Goal: Transaction & Acquisition: Download file/media

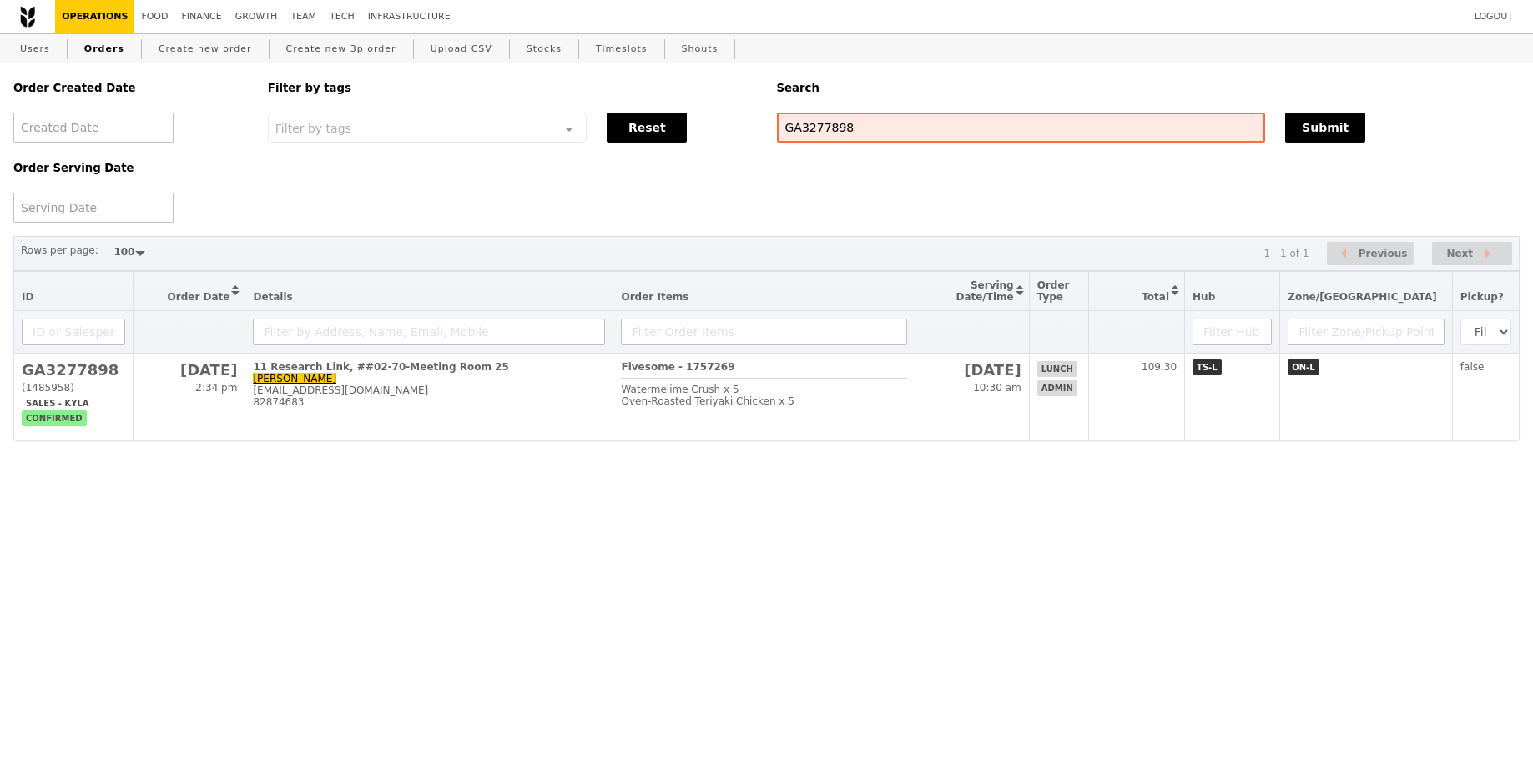
select select "100"
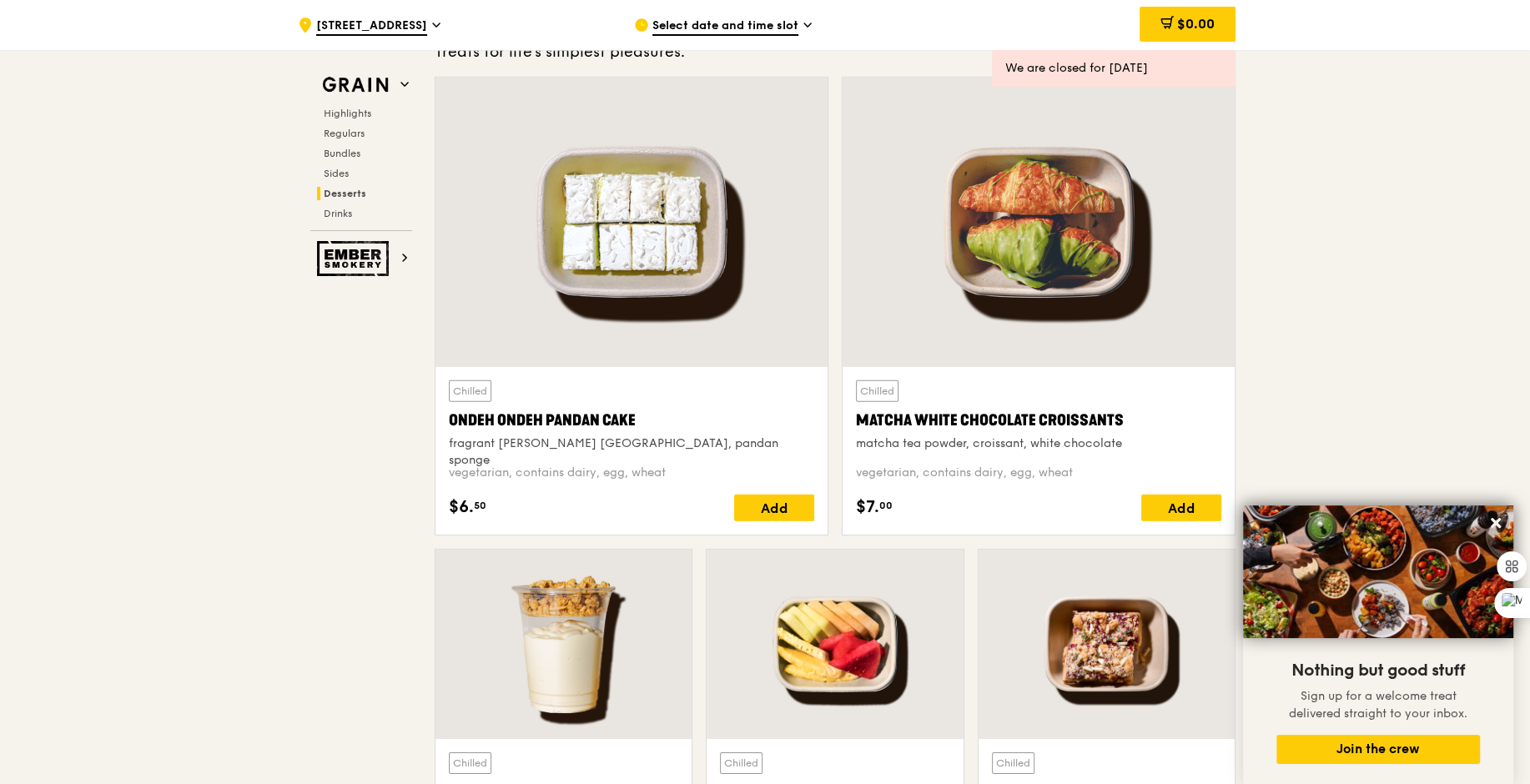
scroll to position [4587, 0]
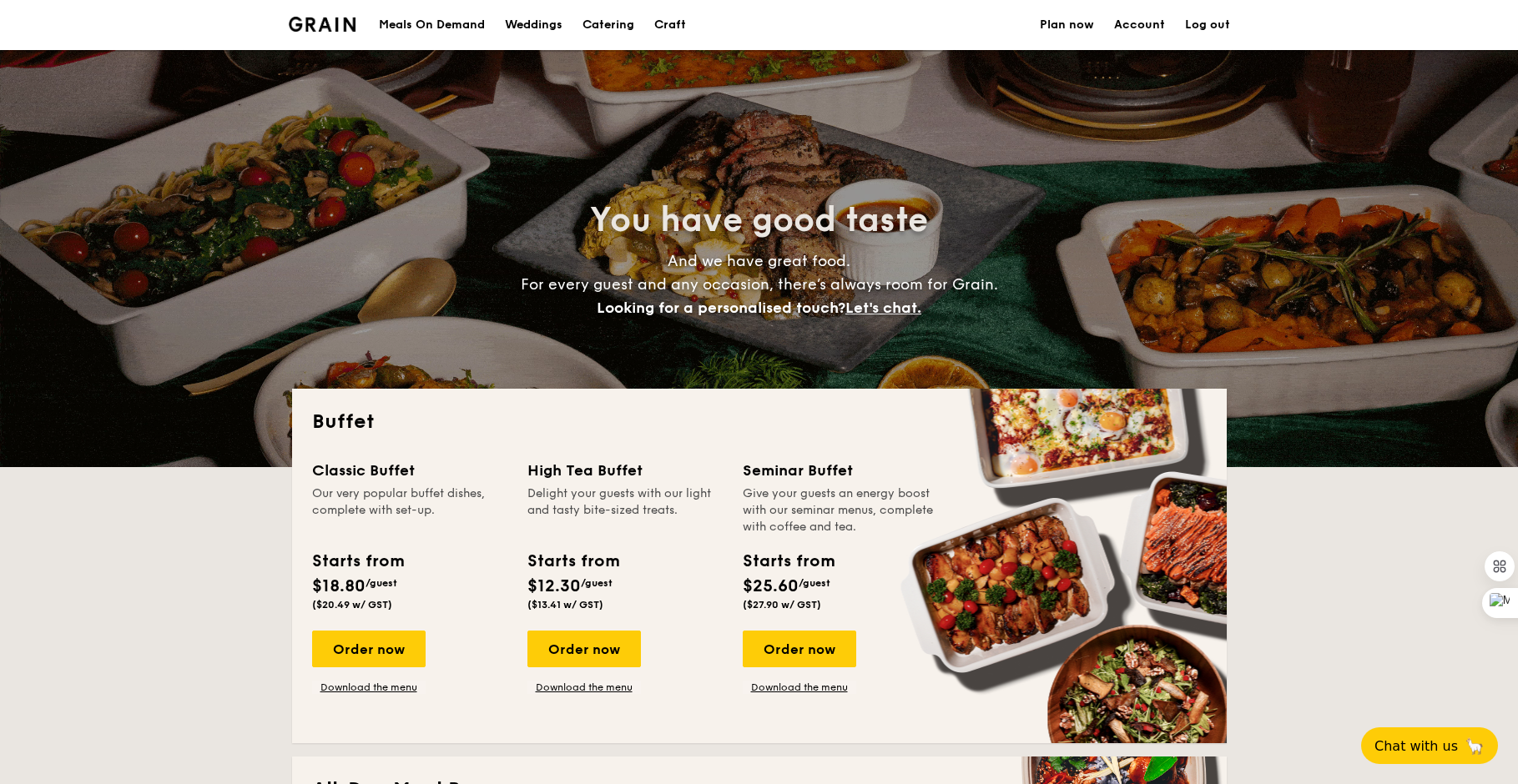
select select
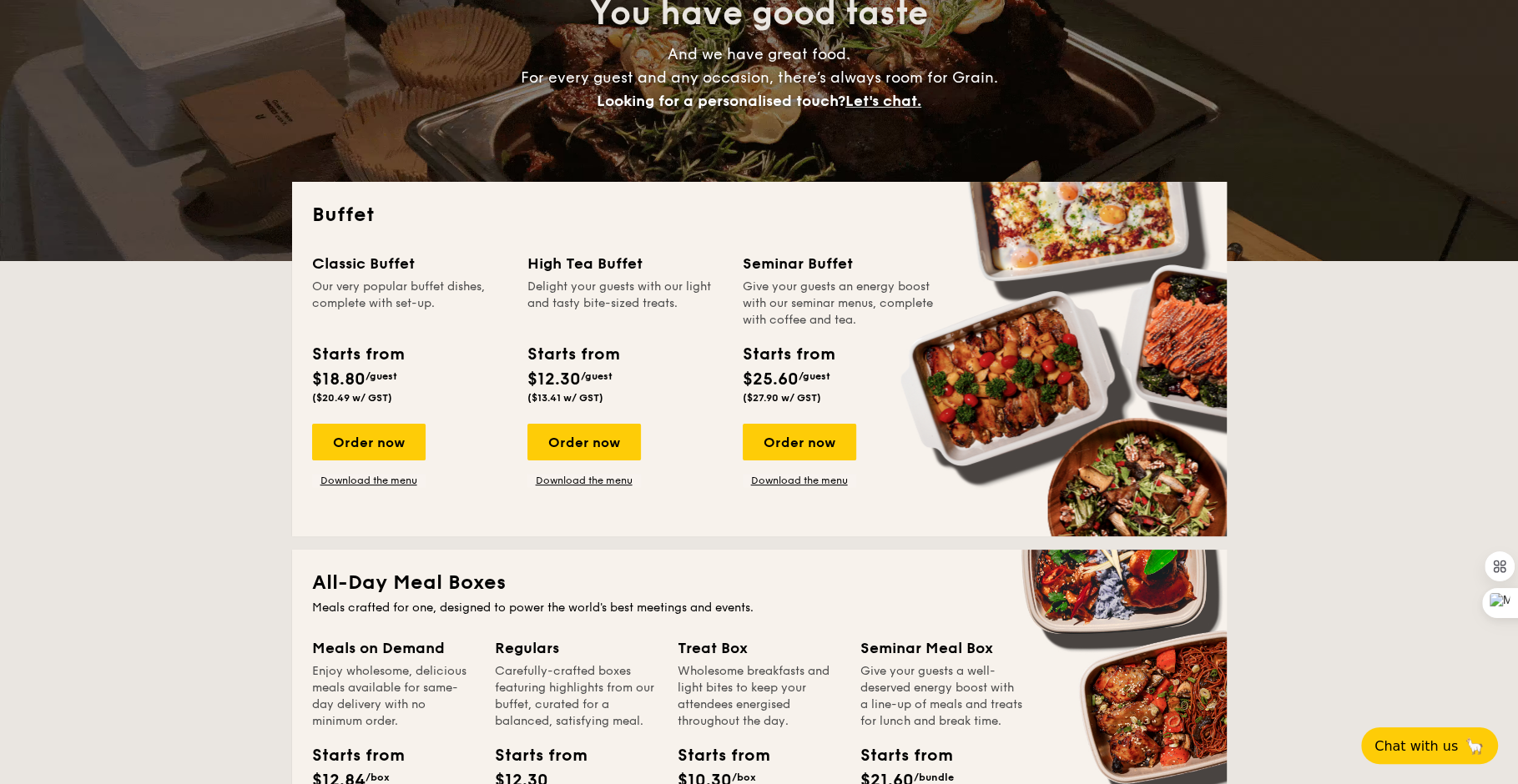
scroll to position [264, 0]
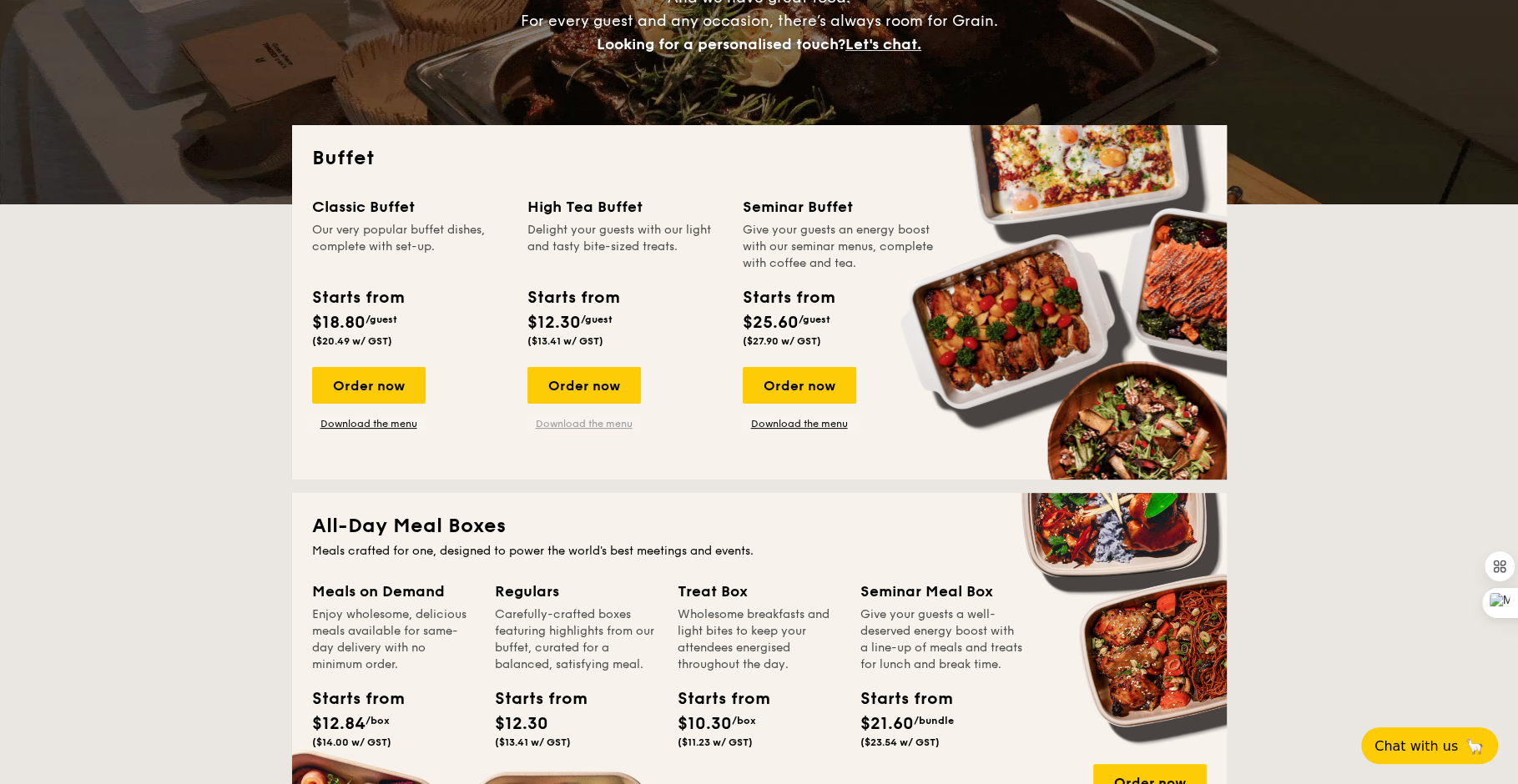
click at [594, 418] on link "Download the menu" at bounding box center [584, 423] width 113 height 13
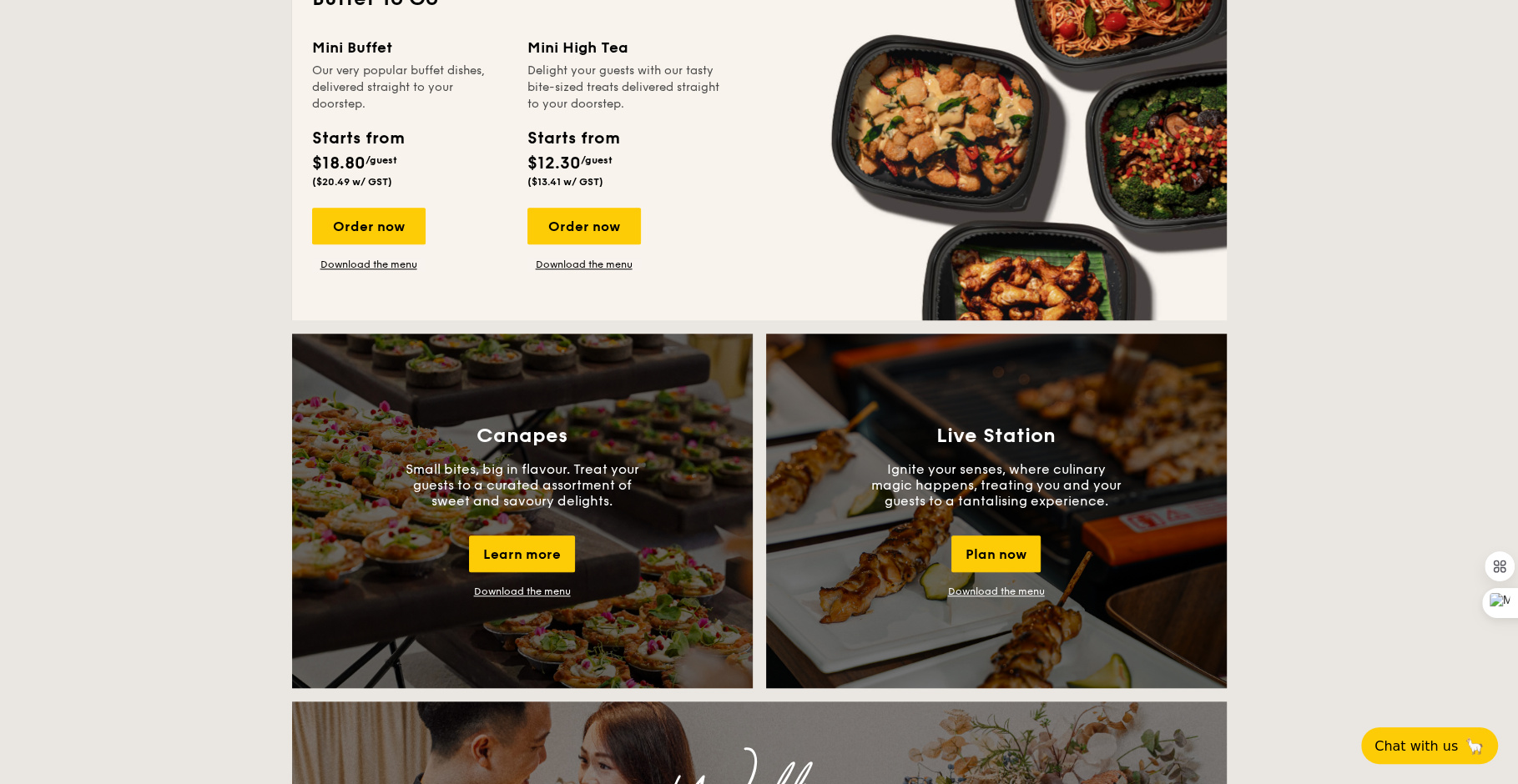
scroll to position [1176, 0]
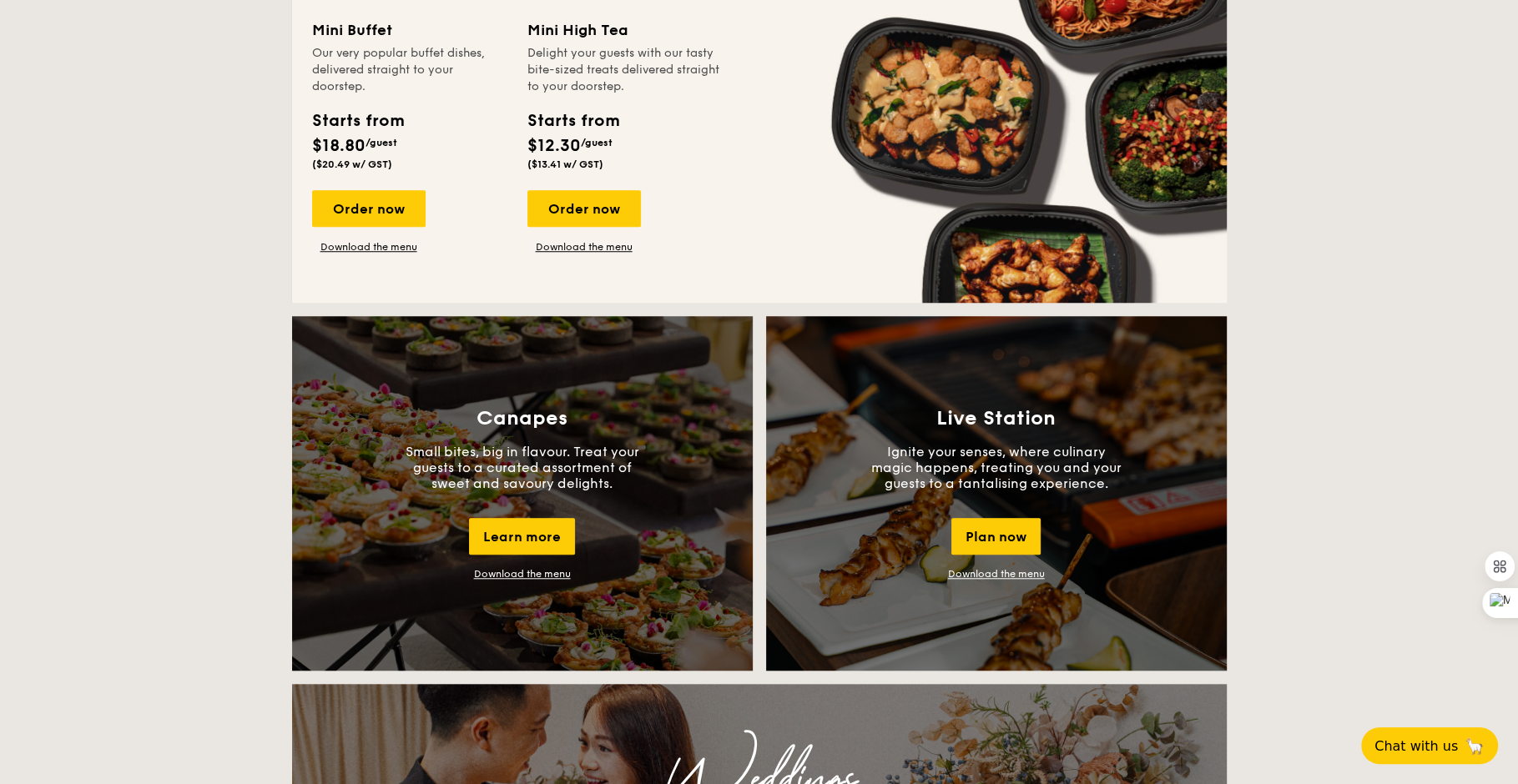
click at [554, 571] on link "Download the menu" at bounding box center [522, 573] width 97 height 12
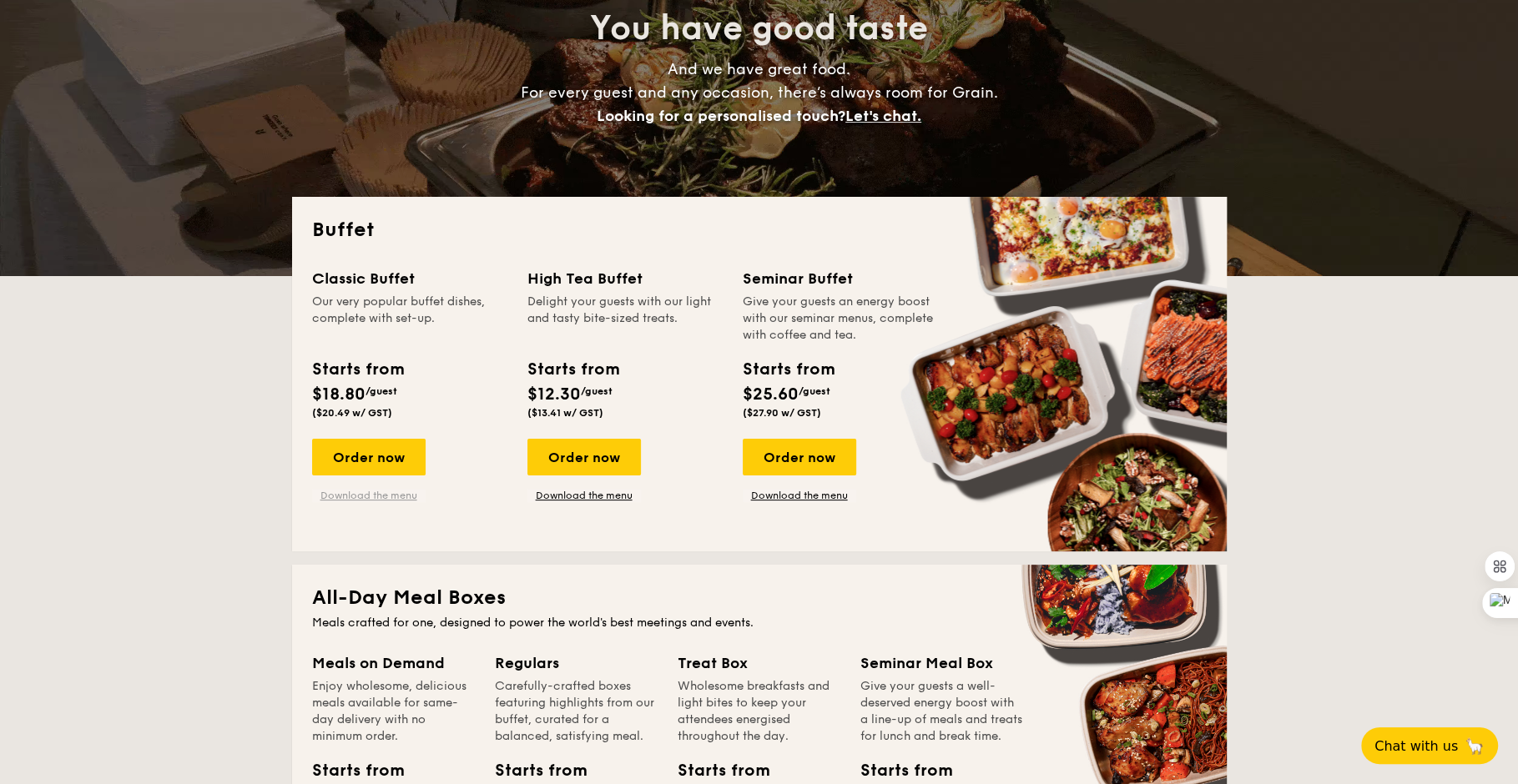
click at [391, 502] on link "Download the menu" at bounding box center [368, 495] width 113 height 13
